Goal: Task Accomplishment & Management: Manage account settings

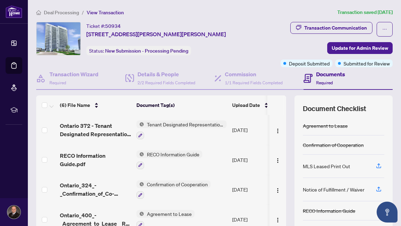
click at [63, 12] on span "Deal Processing" at bounding box center [61, 12] width 35 height 6
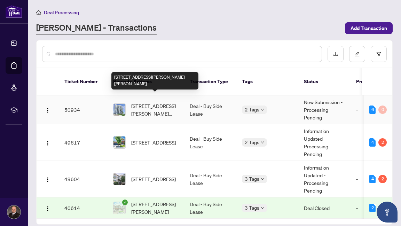
click at [149, 102] on span "[STREET_ADDRESS][PERSON_NAME][PERSON_NAME]" at bounding box center [154, 109] width 47 height 15
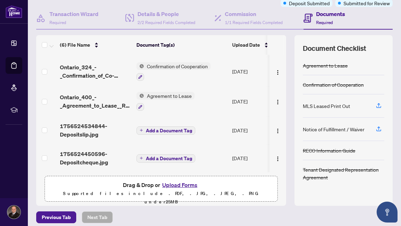
scroll to position [64, 0]
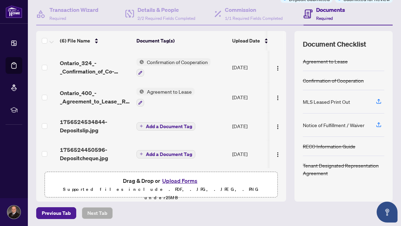
click at [180, 179] on button "Upload Forms" at bounding box center [179, 180] width 39 height 9
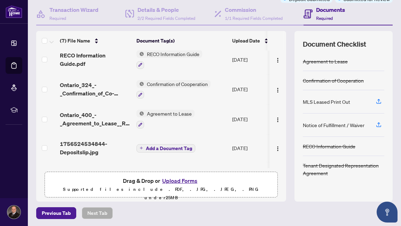
click at [167, 146] on span "Add a Document Tag" at bounding box center [169, 148] width 46 height 5
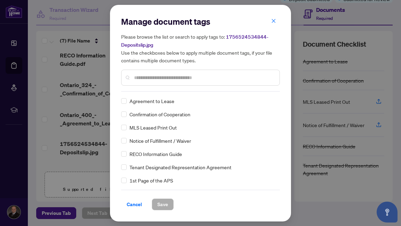
click at [134, 78] on input "text" at bounding box center [204, 78] width 140 height 8
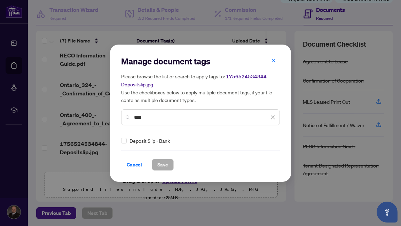
type input "****"
click at [164, 163] on span "Save" at bounding box center [162, 164] width 11 height 11
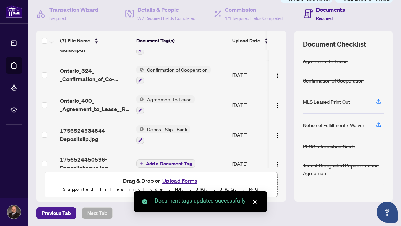
scroll to position [82, 0]
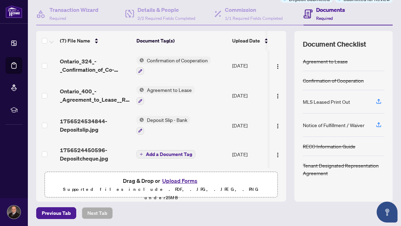
click at [162, 152] on span "Add a Document Tag" at bounding box center [169, 154] width 46 height 5
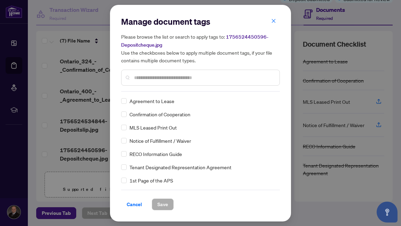
click at [152, 74] on input "text" at bounding box center [204, 78] width 140 height 8
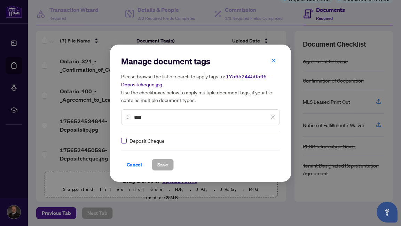
type input "****"
drag, startPoint x: 162, startPoint y: 166, endPoint x: 165, endPoint y: 162, distance: 4.5
click at [163, 166] on span "Save" at bounding box center [162, 164] width 11 height 11
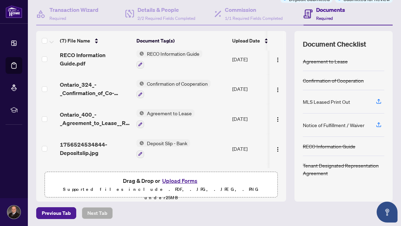
scroll to position [0, 0]
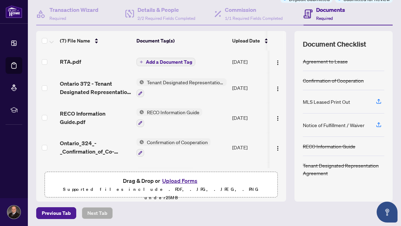
click at [168, 60] on span "Add a Document Tag" at bounding box center [169, 62] width 46 height 5
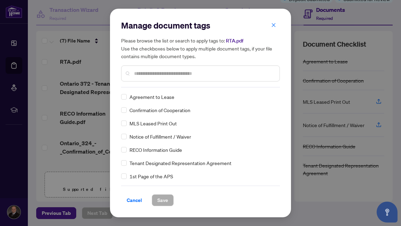
click at [149, 72] on input "text" at bounding box center [204, 74] width 140 height 8
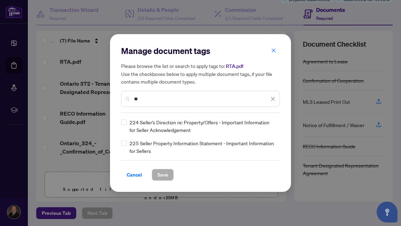
type input "*"
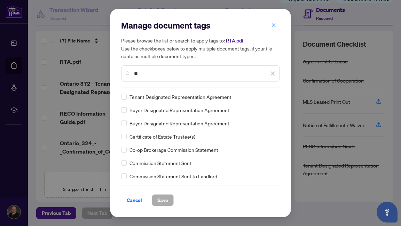
type input "**"
click at [273, 68] on div "**" at bounding box center [200, 73] width 159 height 16
click at [273, 72] on icon "close" at bounding box center [273, 73] width 5 height 5
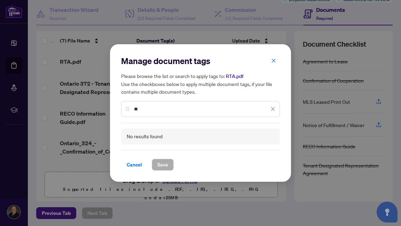
type input "*"
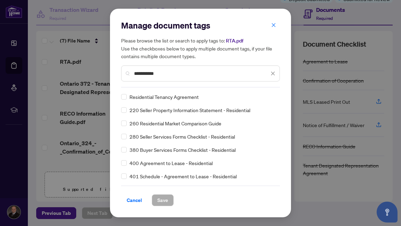
type input "**********"
click at [165, 197] on span "Save" at bounding box center [162, 200] width 11 height 11
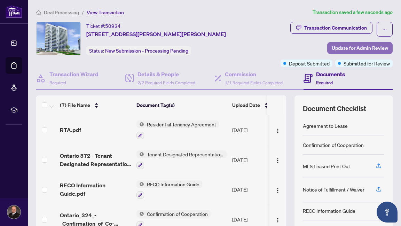
click at [360, 45] on span "Update for Admin Review" at bounding box center [360, 47] width 56 height 11
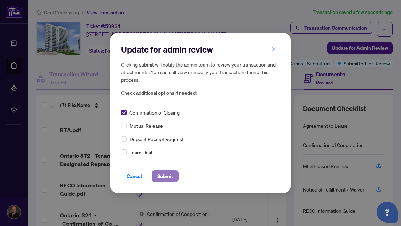
click at [166, 173] on span "Submit" at bounding box center [165, 176] width 16 height 11
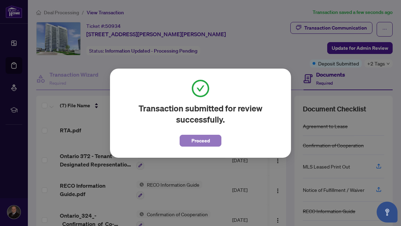
click at [204, 138] on span "Proceed" at bounding box center [200, 140] width 18 height 11
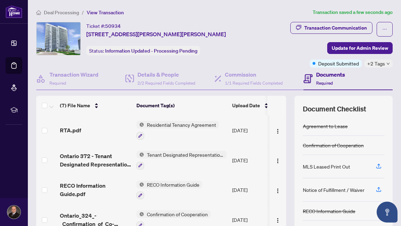
click at [64, 12] on span "Deal Processing" at bounding box center [61, 12] width 35 height 6
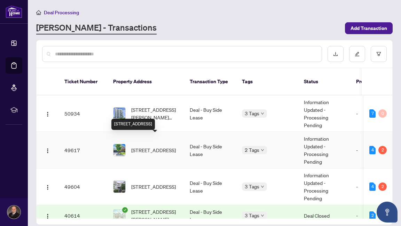
click at [148, 146] on span "[STREET_ADDRESS]" at bounding box center [153, 150] width 45 height 8
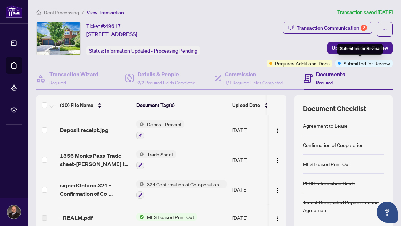
click at [347, 44] on div "Submitted for Review" at bounding box center [359, 49] width 45 height 11
click at [332, 48] on span "Update for Admin Review" at bounding box center [360, 47] width 56 height 11
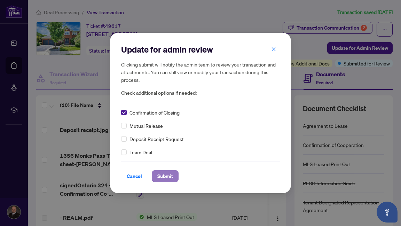
click at [165, 176] on span "Submit" at bounding box center [165, 176] width 16 height 11
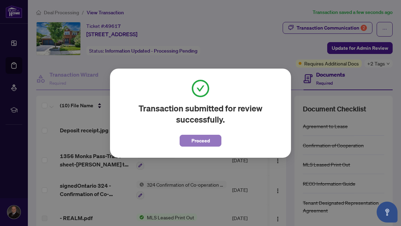
click at [202, 139] on span "Proceed" at bounding box center [200, 140] width 18 height 11
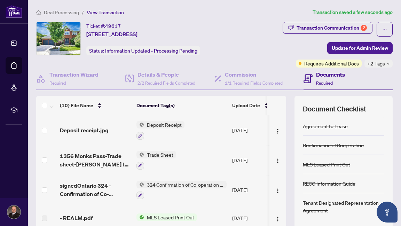
click at [55, 11] on span "Deal Processing" at bounding box center [61, 12] width 35 height 6
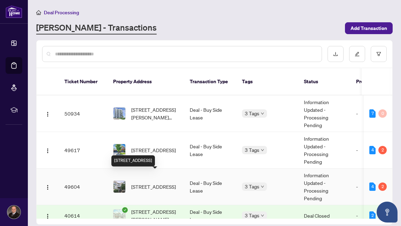
click at [148, 183] on span "[STREET_ADDRESS]" at bounding box center [153, 187] width 45 height 8
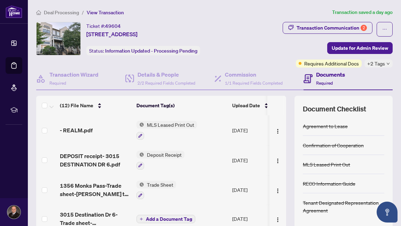
click at [50, 12] on span "Deal Processing" at bounding box center [61, 12] width 35 height 6
